Goal: Browse casually

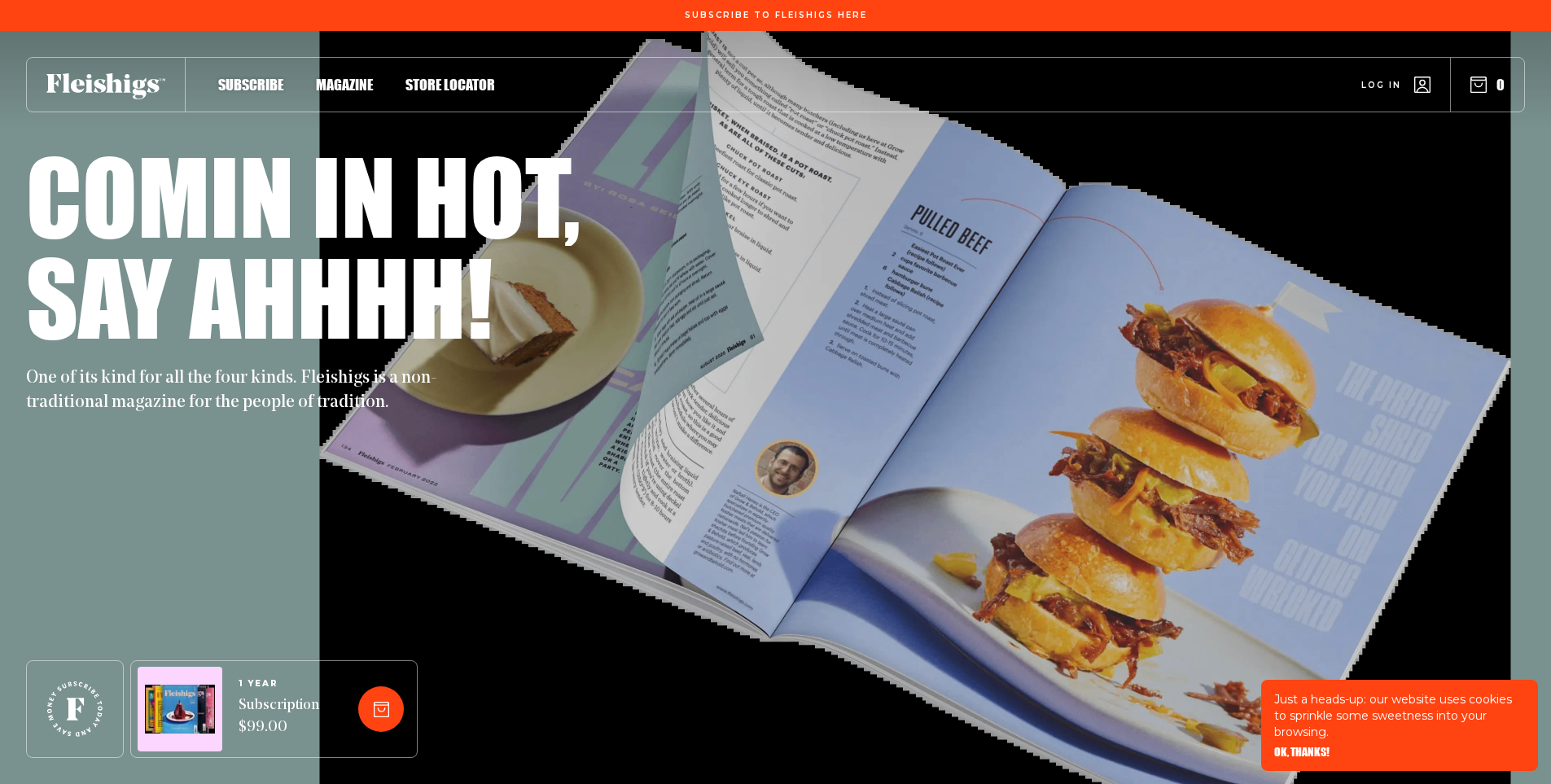
drag, startPoint x: 425, startPoint y: 163, endPoint x: 426, endPoint y: 18, distance: 145.0
click at [426, 136] on div "Comin in hot, Say ahhhh! One of its kind for all the four kinds. Fleishigs is a…" at bounding box center [775, 407] width 1499 height 753
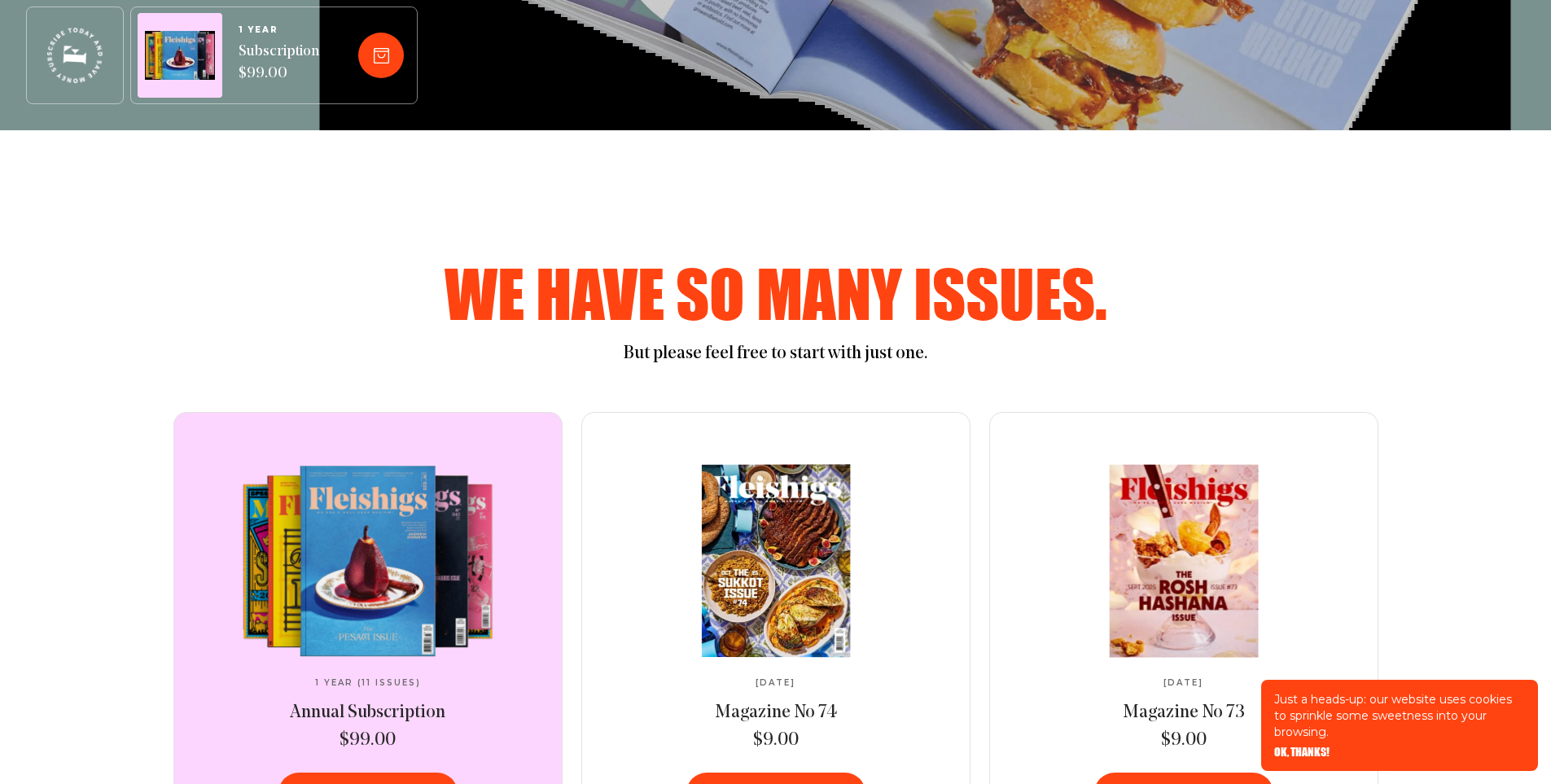
scroll to position [732, 0]
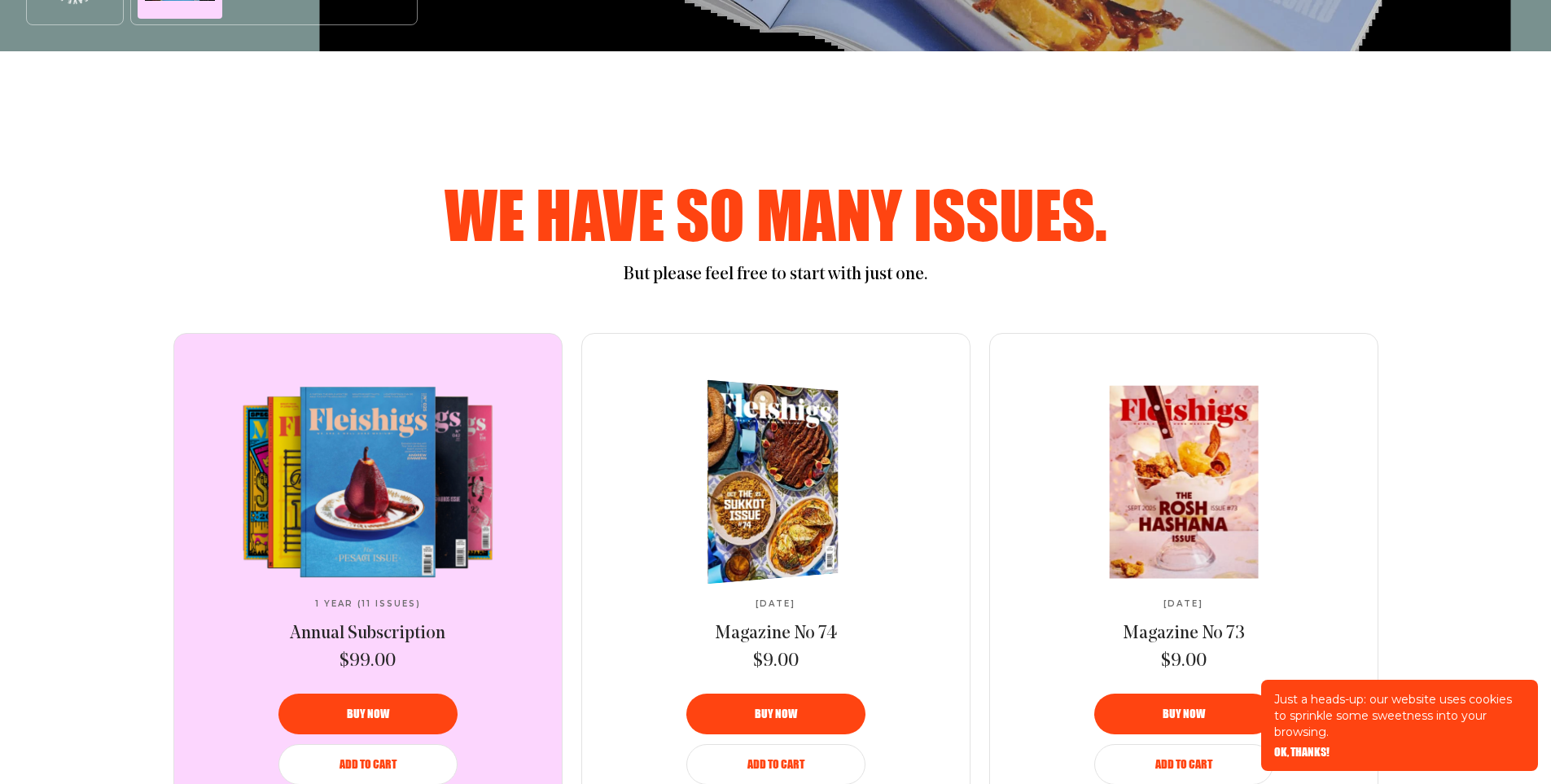
click at [735, 460] on img at bounding box center [764, 481] width 241 height 214
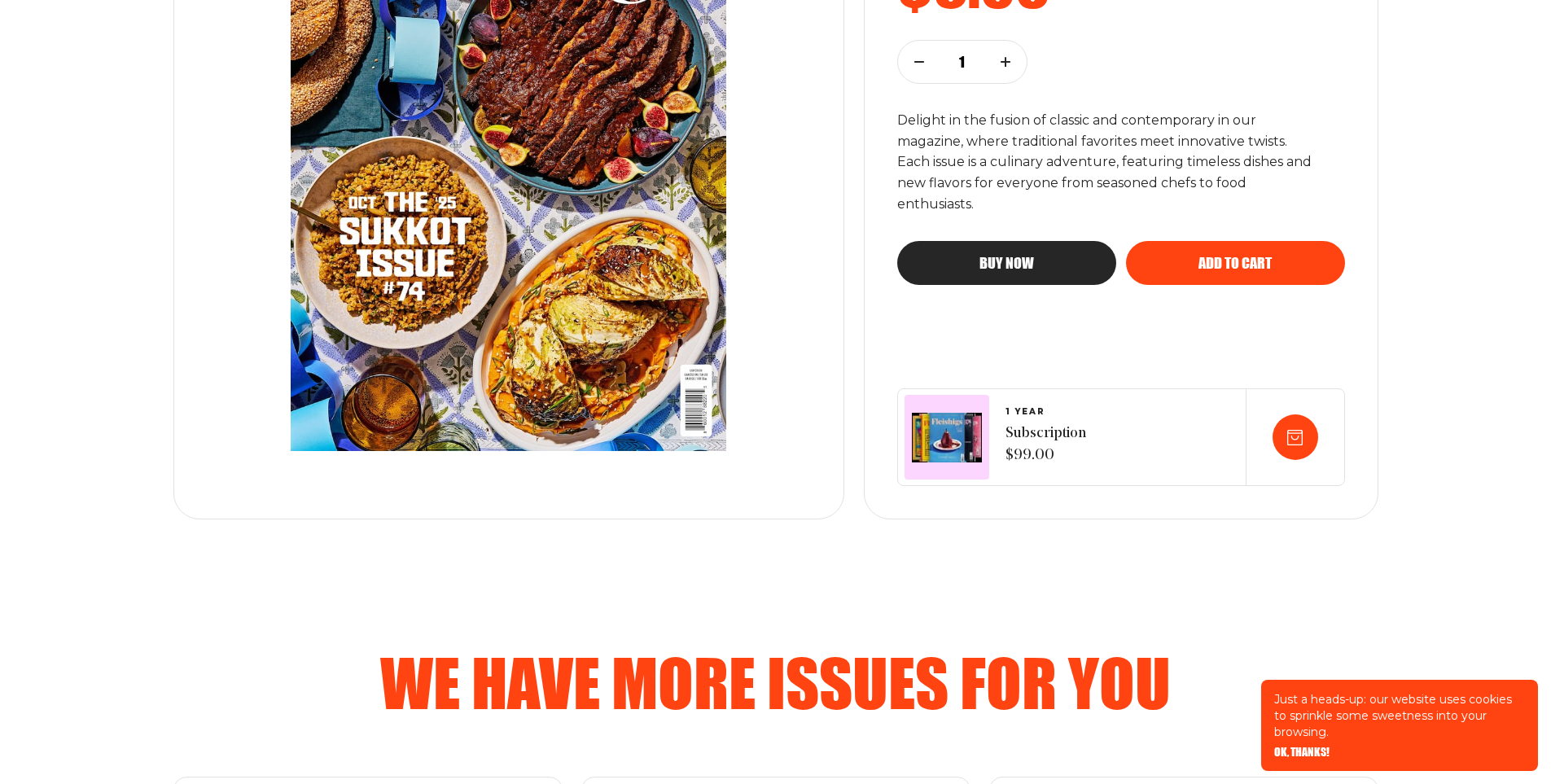
click at [546, 216] on img at bounding box center [509, 167] width 555 height 632
